Goal: Ask a question: Seek information or help from site administrators or community

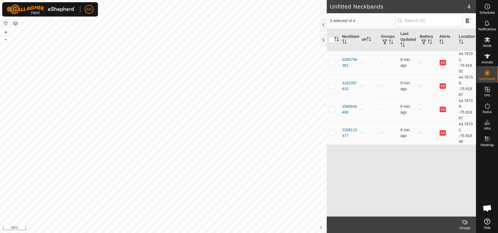
scroll to position [4398, 0]
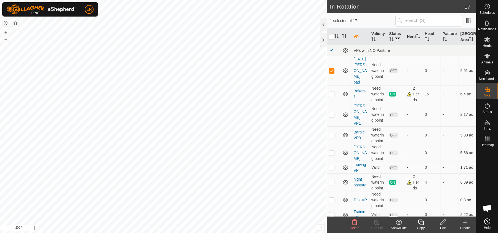
checkbox input "false"
checkbox input "true"
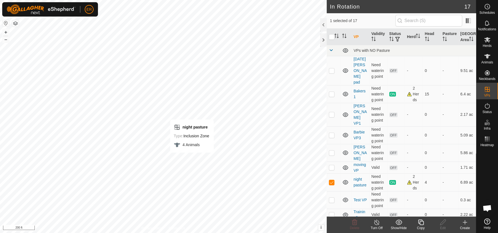
checkbox input "false"
checkbox input "true"
drag, startPoint x: 422, startPoint y: 160, endPoint x: 417, endPoint y: 188, distance: 28.5
click at [417, 188] on tbody "VPs with NO Pasture 2025-08-16 Barber pad Need watering point OFF - 0 - 9.51 ac…" at bounding box center [402, 217] width 150 height 345
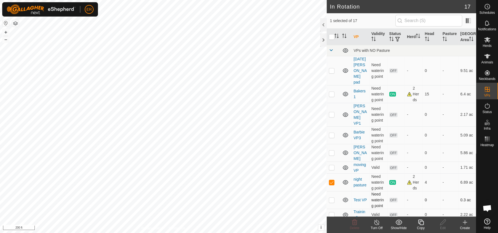
click at [417, 191] on td "-" at bounding box center [414, 200] width 18 height 18
click at [485, 56] on icon at bounding box center [487, 56] width 7 height 7
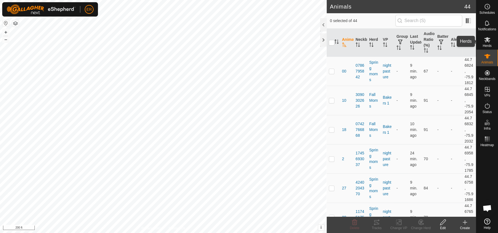
click at [486, 40] on icon at bounding box center [487, 39] width 6 height 5
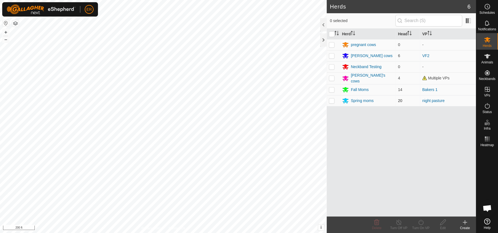
click at [331, 99] on p-checkbox at bounding box center [332, 100] width 6 height 4
click at [330, 100] on p-checkbox at bounding box center [332, 100] width 6 height 4
checkbox input "false"
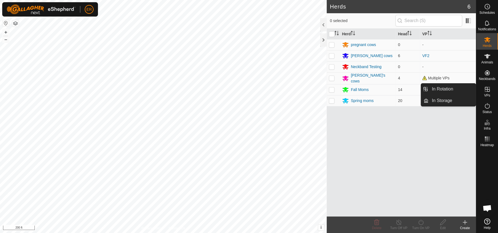
click at [450, 89] on link "In Rotation" at bounding box center [451, 89] width 47 height 11
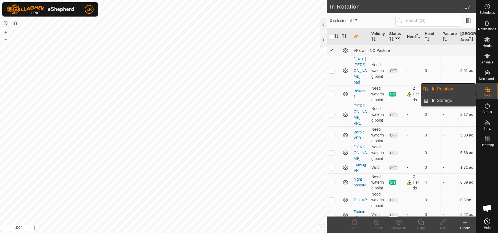
click at [443, 102] on link "In Storage" at bounding box center [451, 100] width 47 height 11
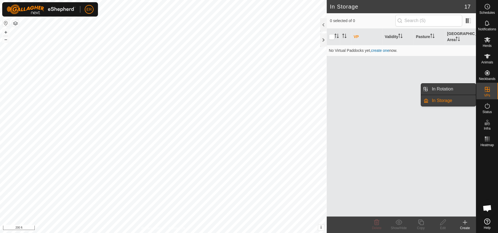
click at [442, 90] on link "In Rotation" at bounding box center [451, 89] width 47 height 11
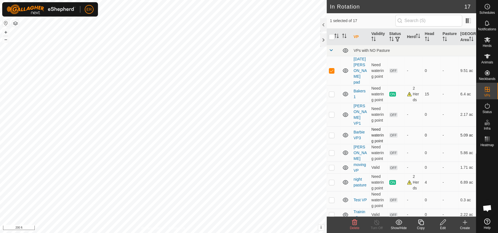
checkbox input "false"
checkbox input "true"
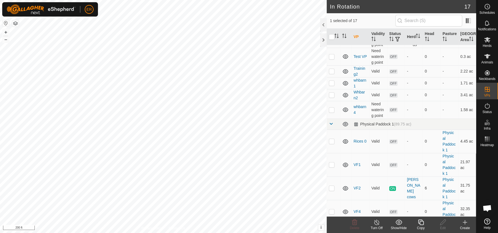
scroll to position [168, 0]
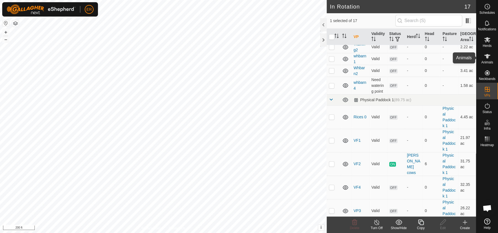
click at [485, 55] on icon at bounding box center [487, 56] width 7 height 7
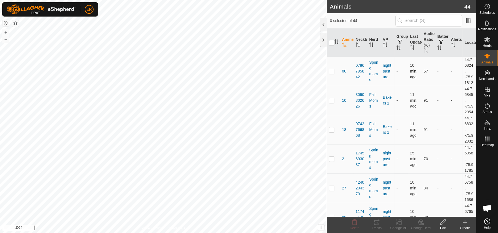
click at [331, 73] on p-checkbox at bounding box center [332, 71] width 6 height 4
checkbox input "true"
click at [344, 74] on span "00" at bounding box center [344, 71] width 4 height 6
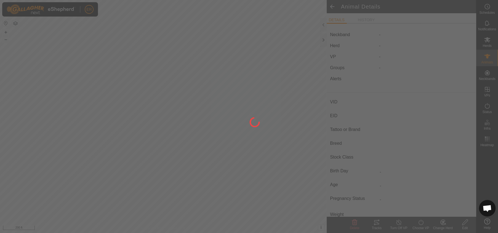
type input "00"
type input "-"
type input "Charolais Wh."
type input "-"
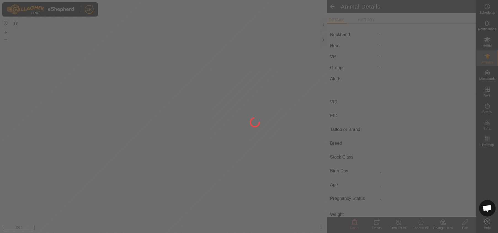
type input "0 kg"
type input "-"
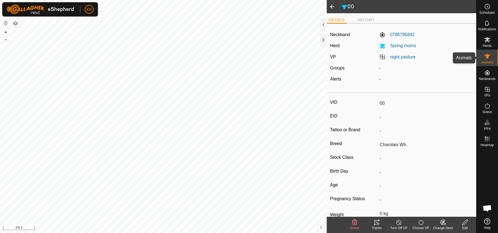
click at [487, 55] on icon at bounding box center [487, 56] width 6 height 4
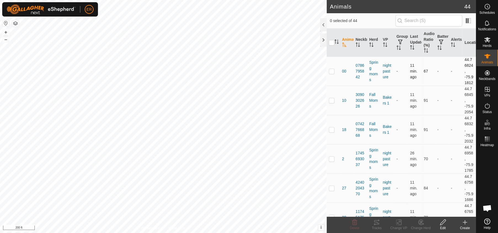
click at [331, 73] on p-checkbox at bounding box center [332, 71] width 6 height 4
checkbox input "true"
click at [330, 132] on p-checkbox at bounding box center [332, 129] width 6 height 4
checkbox input "false"
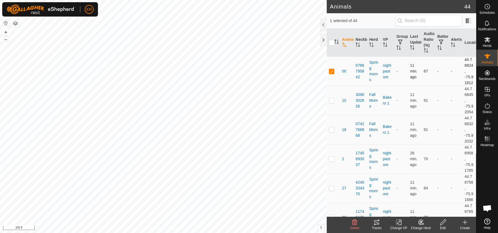
click at [330, 73] on p-checkbox at bounding box center [332, 71] width 6 height 4
checkbox input "false"
click at [487, 108] on icon at bounding box center [487, 106] width 7 height 7
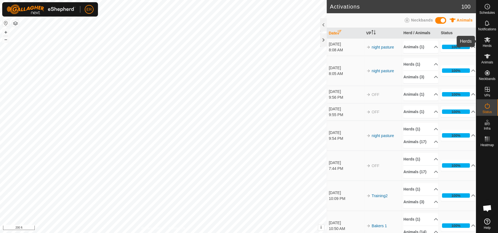
click at [485, 39] on icon at bounding box center [487, 39] width 7 height 7
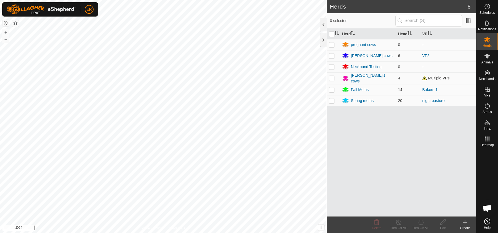
click at [331, 78] on p-checkbox at bounding box center [332, 78] width 6 height 4
checkbox input "false"
click at [330, 55] on p-checkbox at bounding box center [332, 56] width 6 height 4
checkbox input "true"
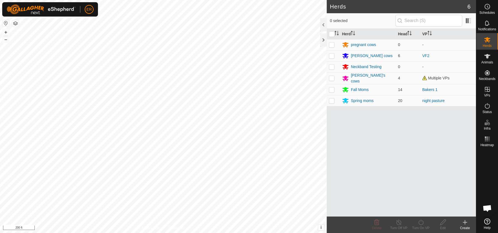
scroll to position [4398, 0]
click at [331, 56] on p-checkbox at bounding box center [332, 56] width 6 height 4
checkbox input "true"
click at [426, 56] on link "VF2" at bounding box center [425, 56] width 7 height 4
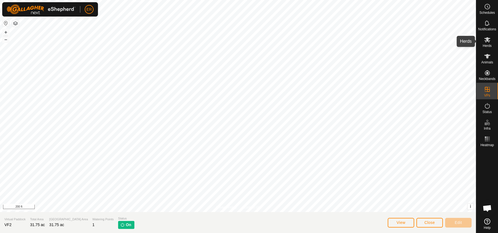
click at [488, 42] on icon at bounding box center [487, 39] width 6 height 5
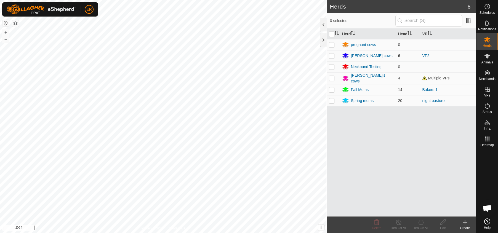
click at [331, 57] on p-checkbox at bounding box center [332, 56] width 6 height 4
checkbox input "true"
click at [333, 45] on p-checkbox at bounding box center [332, 44] width 6 height 4
click at [329, 42] on td at bounding box center [333, 44] width 13 height 11
checkbox input "false"
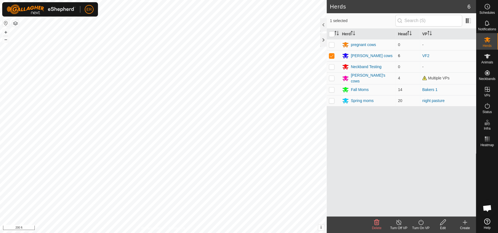
click at [331, 56] on p-checkbox at bounding box center [332, 56] width 6 height 4
checkbox input "false"
click at [331, 100] on p-checkbox at bounding box center [332, 100] width 6 height 4
checkbox input "true"
click at [464, 19] on span at bounding box center [468, 20] width 9 height 9
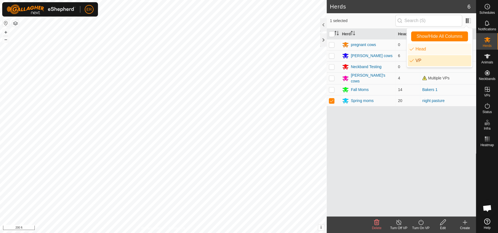
click at [420, 61] on li "VP" at bounding box center [439, 60] width 63 height 11
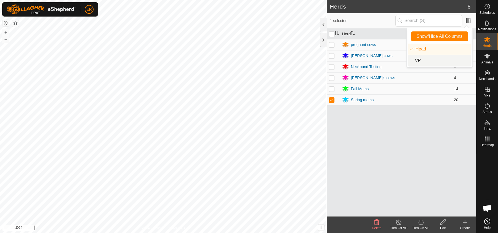
click at [418, 60] on li "VP" at bounding box center [439, 60] width 63 height 11
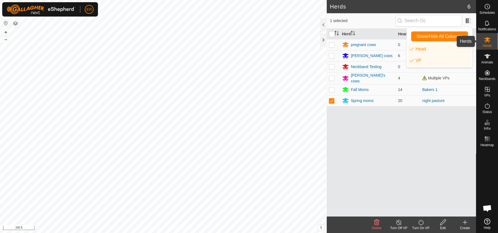
click at [486, 39] on icon at bounding box center [487, 39] width 7 height 7
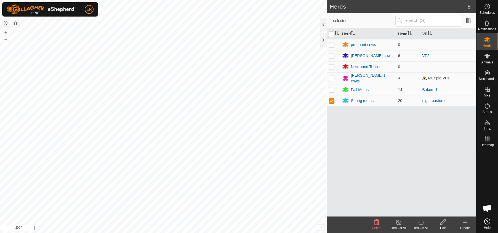
click at [486, 39] on icon at bounding box center [487, 39] width 7 height 7
click at [487, 55] on icon at bounding box center [487, 56] width 6 height 4
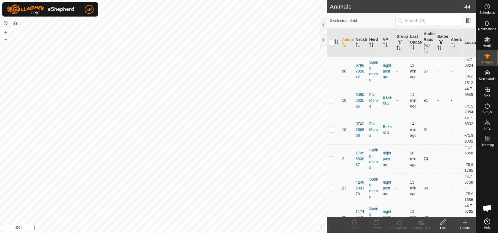
click at [488, 207] on span "Open chat" at bounding box center [487, 209] width 9 height 8
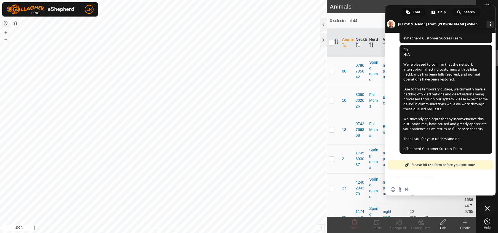
click at [467, 13] on span "Search" at bounding box center [469, 12] width 11 height 8
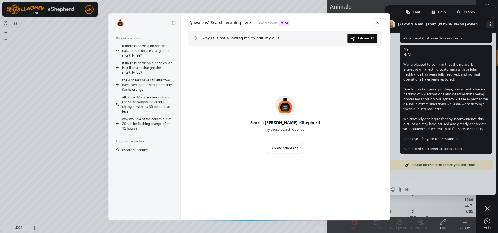
click at [366, 38] on span "Ask our AI" at bounding box center [365, 38] width 17 height 3
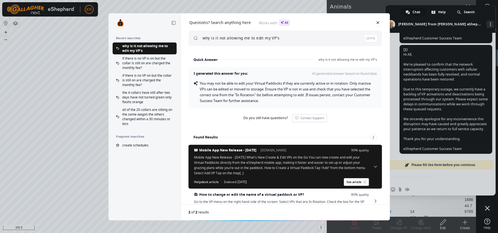
click at [261, 120] on span "Do you still have questions?" at bounding box center [265, 118] width 44 height 4
click at [290, 35] on input "why is it not allowing me to edit my VP's" at bounding box center [289, 38] width 175 height 15
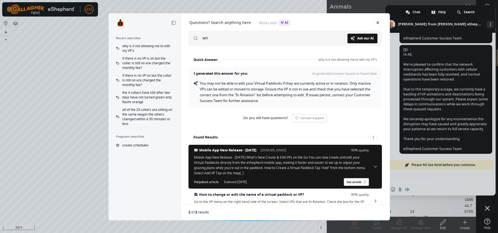
type input "w"
type input "It will not let me change heards or VP's or edit not in use VP's"
click at [364, 39] on span "Ask our AI" at bounding box center [365, 38] width 17 height 3
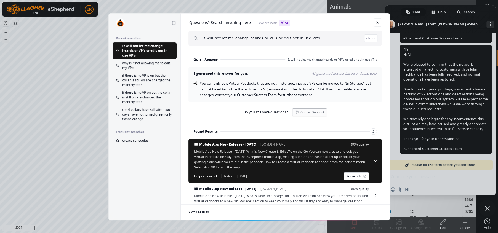
click at [306, 114] on link "Contact Support" at bounding box center [309, 112] width 35 height 8
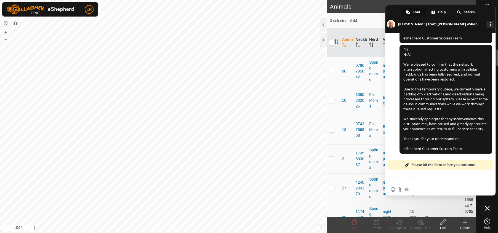
click at [414, 163] on span "Please fill the form before you continue." at bounding box center [443, 164] width 65 height 9
click at [468, 12] on span "Search" at bounding box center [469, 12] width 11 height 8
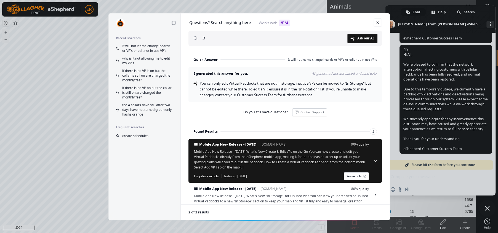
type input "I"
type input "well that is a very unhelpfull answer as the customer service button has not be…"
click at [367, 37] on span "Ask our AI" at bounding box center [365, 38] width 17 height 3
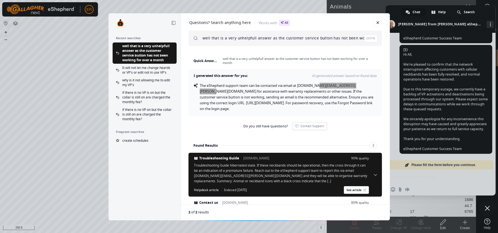
drag, startPoint x: 318, startPoint y: 84, endPoint x: 367, endPoint y: 82, distance: 48.6
click at [367, 82] on div "I generated this answer for you: AI-generated answer based on found data The eS…" at bounding box center [284, 92] width 193 height 47
copy span "[EMAIL_ADDRESS][PERSON_NAME][DOMAIN_NAME] for"
